Goal: Entertainment & Leisure: Consume media (video, audio)

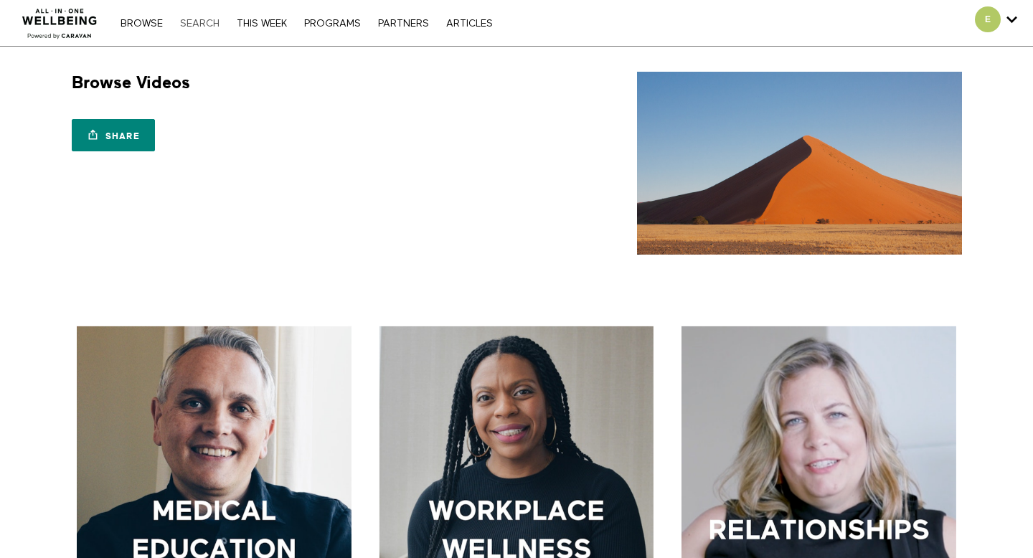
click at [206, 24] on link "Search" at bounding box center [200, 24] width 54 height 10
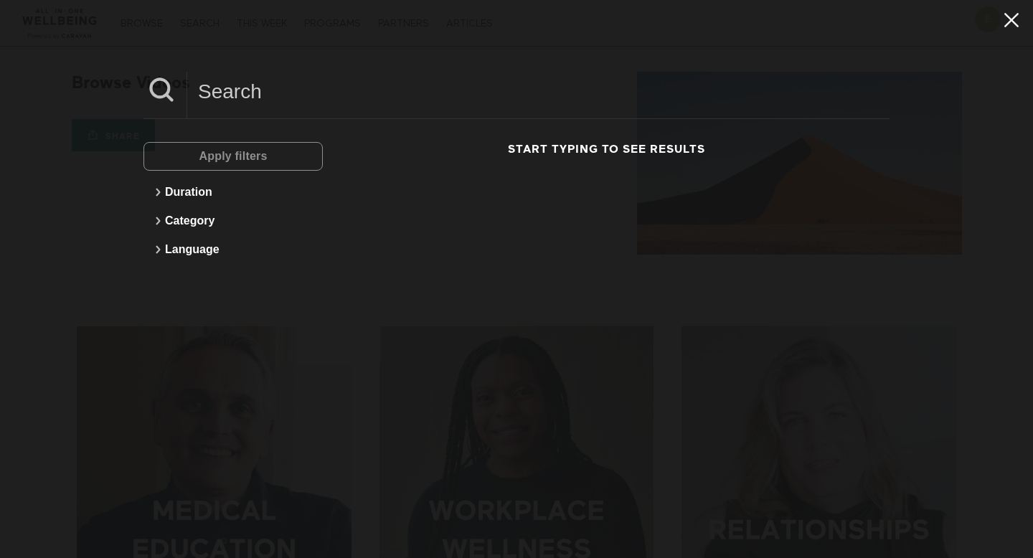
click at [1019, 19] on icon at bounding box center [1011, 20] width 27 height 24
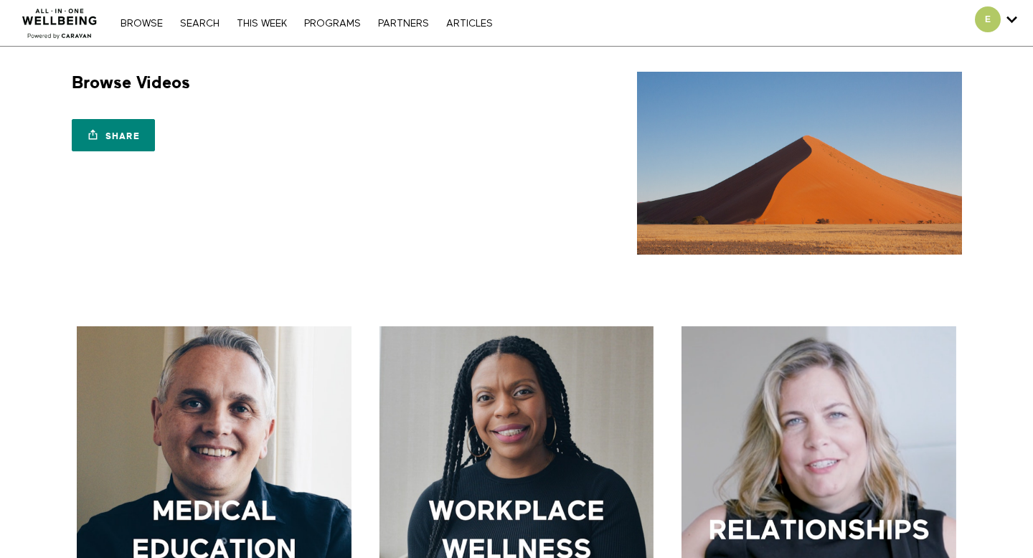
click at [140, 15] on div "Browse Search THIS WEEK PROGRAMS PARTNERS ARTICLES Account settings Manage Subs…" at bounding box center [355, 23] width 710 height 46
click at [140, 23] on link "Browse" at bounding box center [141, 24] width 57 height 10
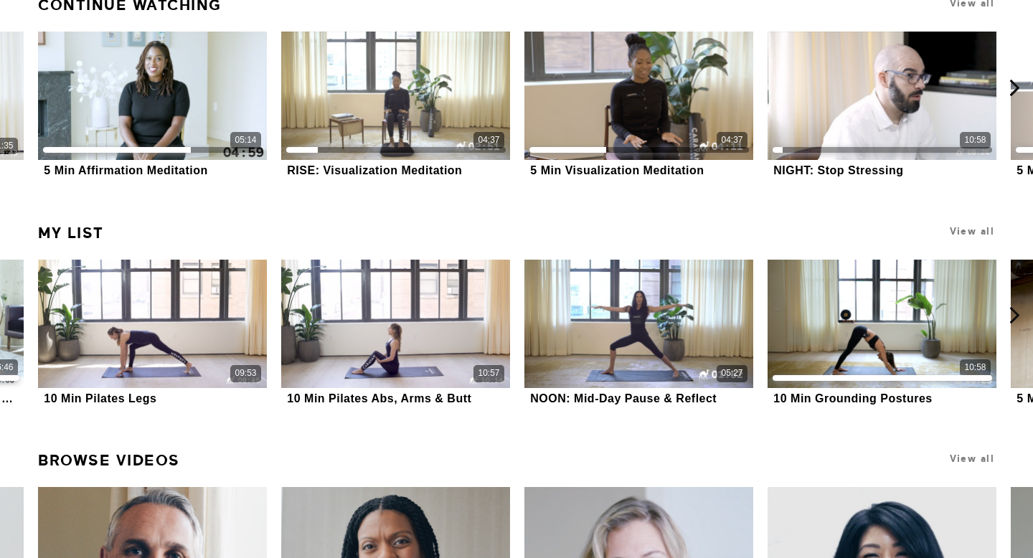
scroll to position [470, 0]
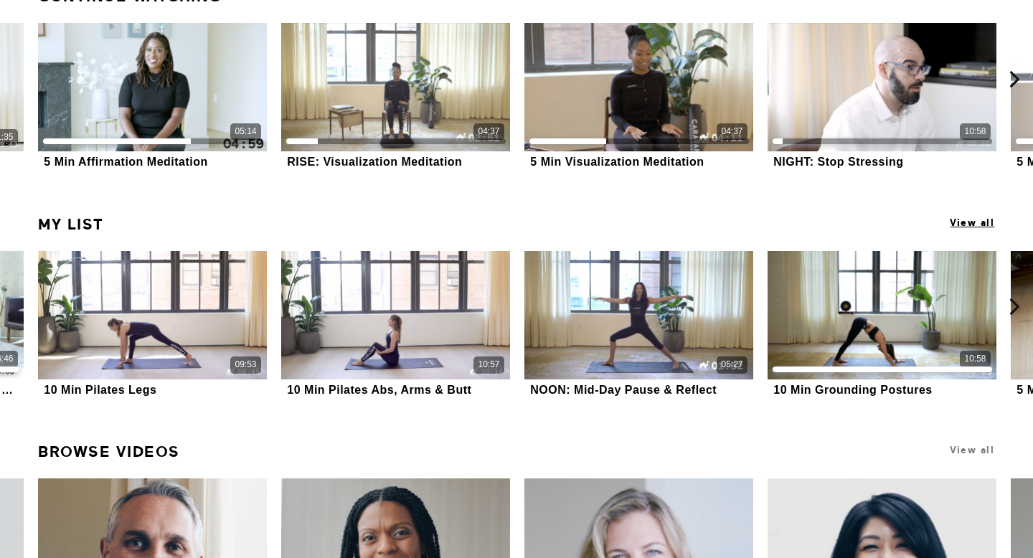
click at [973, 221] on span "View all" at bounding box center [972, 222] width 44 height 11
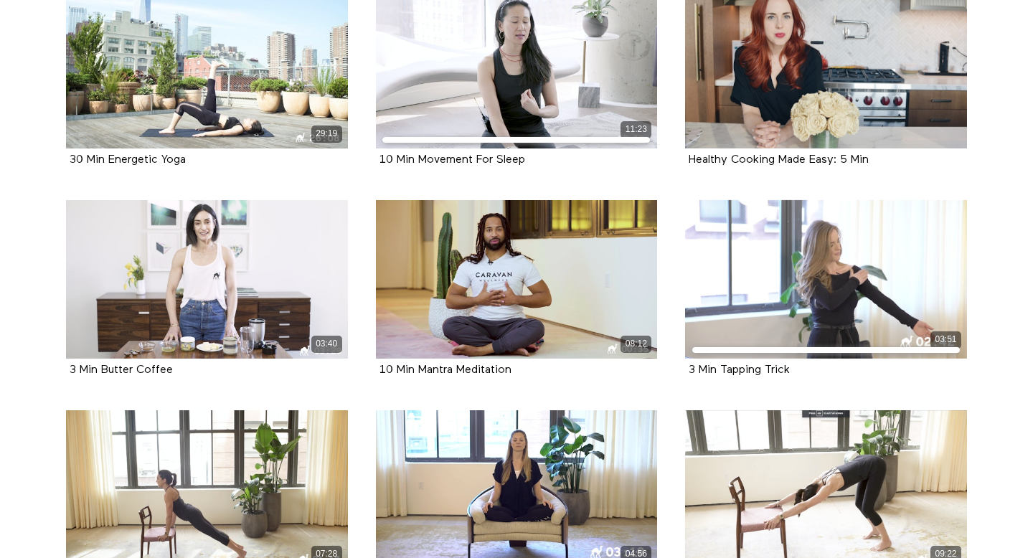
scroll to position [8191, 0]
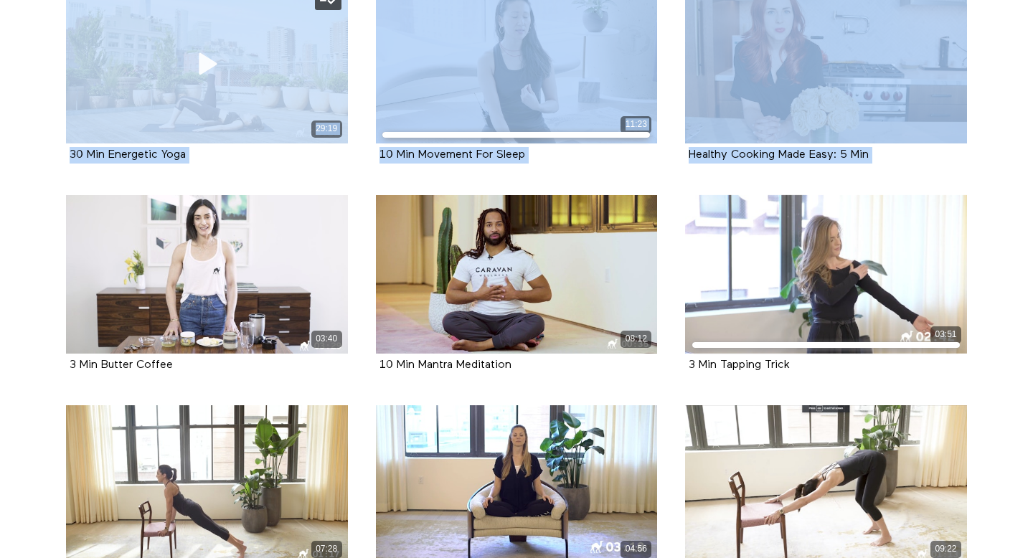
drag, startPoint x: 0, startPoint y: 342, endPoint x: 124, endPoint y: 63, distance: 305.4
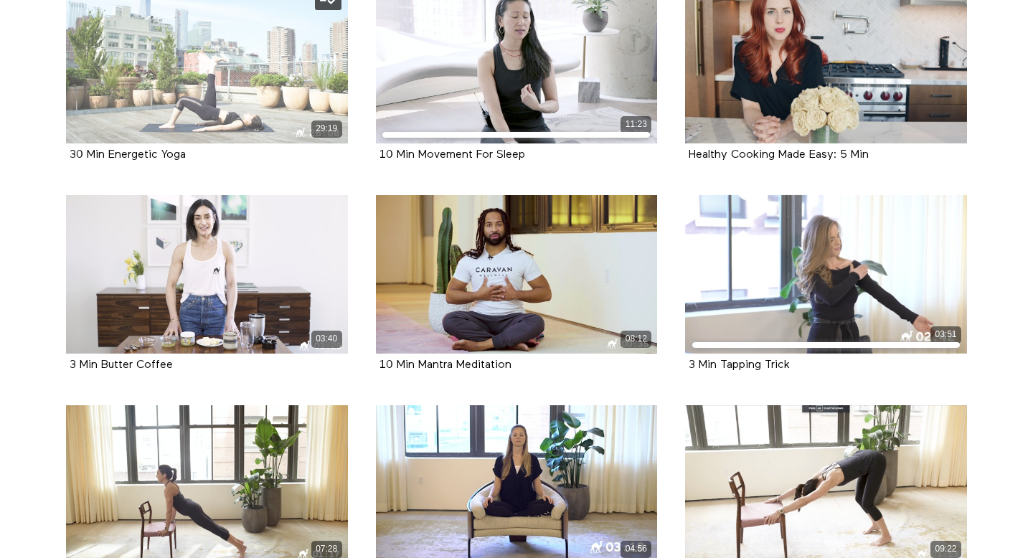
click at [252, 27] on div "29:19" at bounding box center [207, 64] width 282 height 159
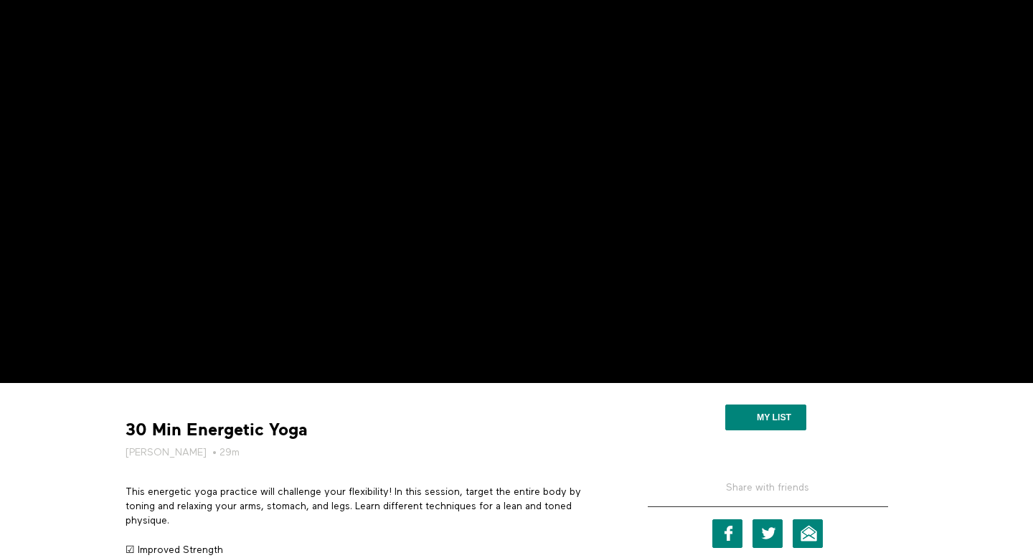
scroll to position [58, 0]
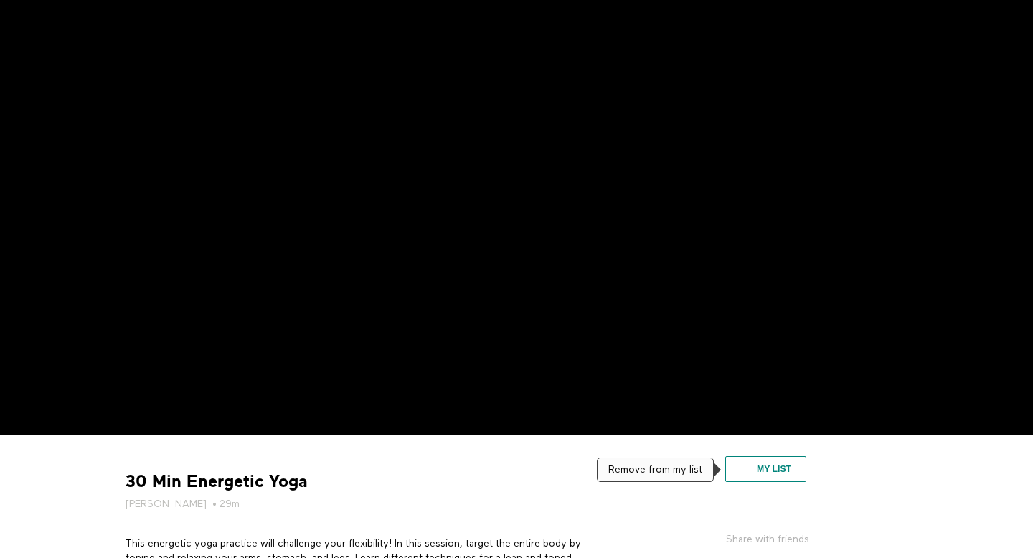
click at [747, 477] on button "My list" at bounding box center [765, 469] width 81 height 26
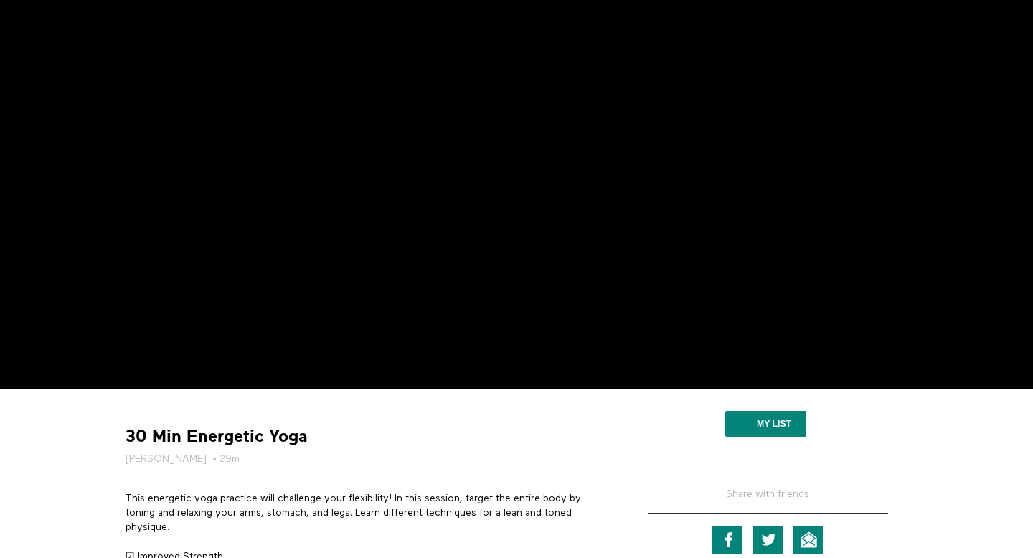
scroll to position [55, 0]
